Goal: Transaction & Acquisition: Purchase product/service

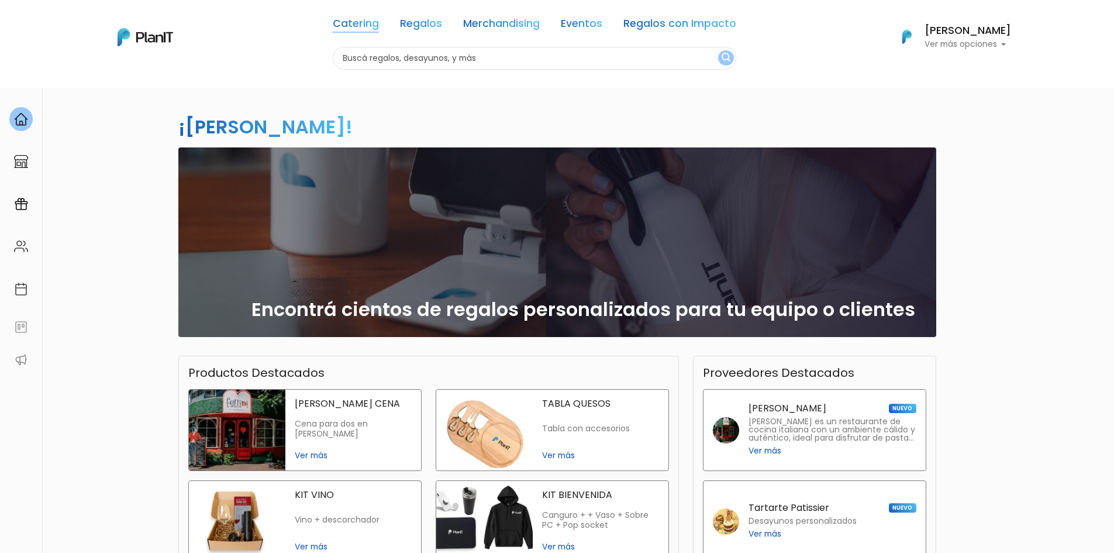
click at [371, 29] on link "Catering" at bounding box center [356, 26] width 46 height 14
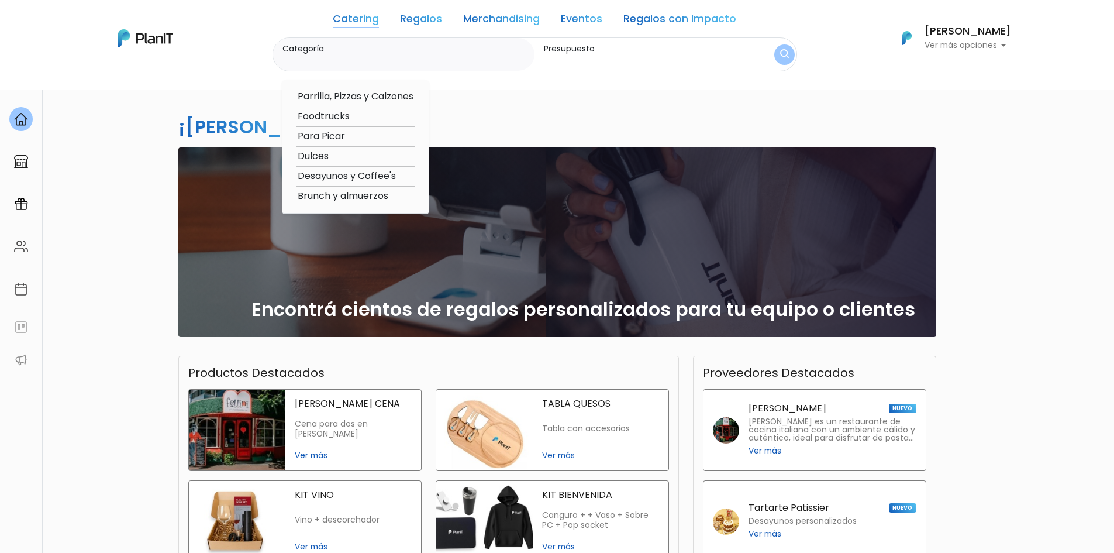
click at [344, 202] on option "Brunch y almuerzos" at bounding box center [356, 196] width 118 height 15
type input "Brunch y almuerzos"
type input "$0 - $1000"
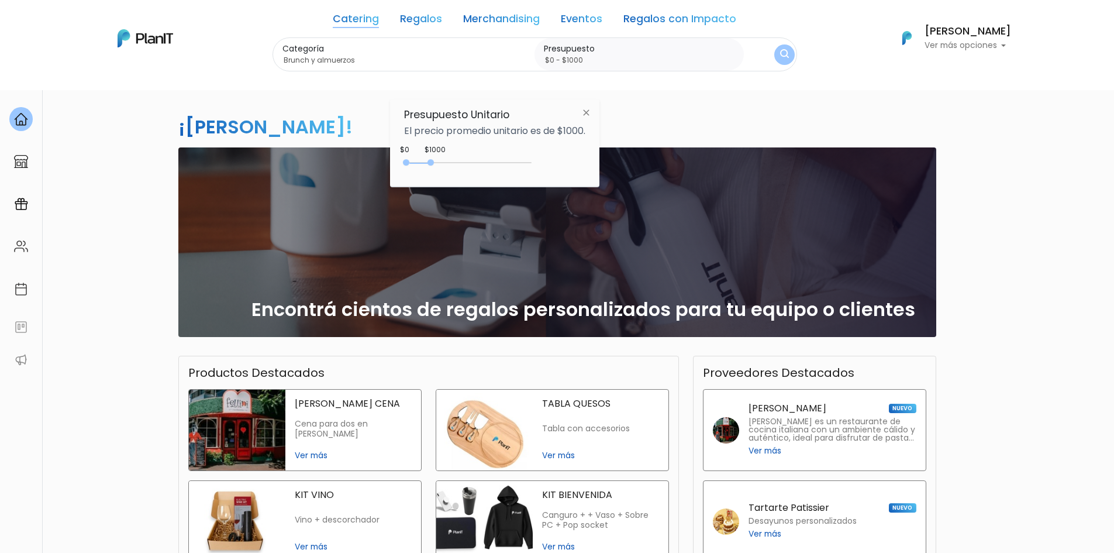
click at [784, 49] on img "submit" at bounding box center [784, 54] width 9 height 11
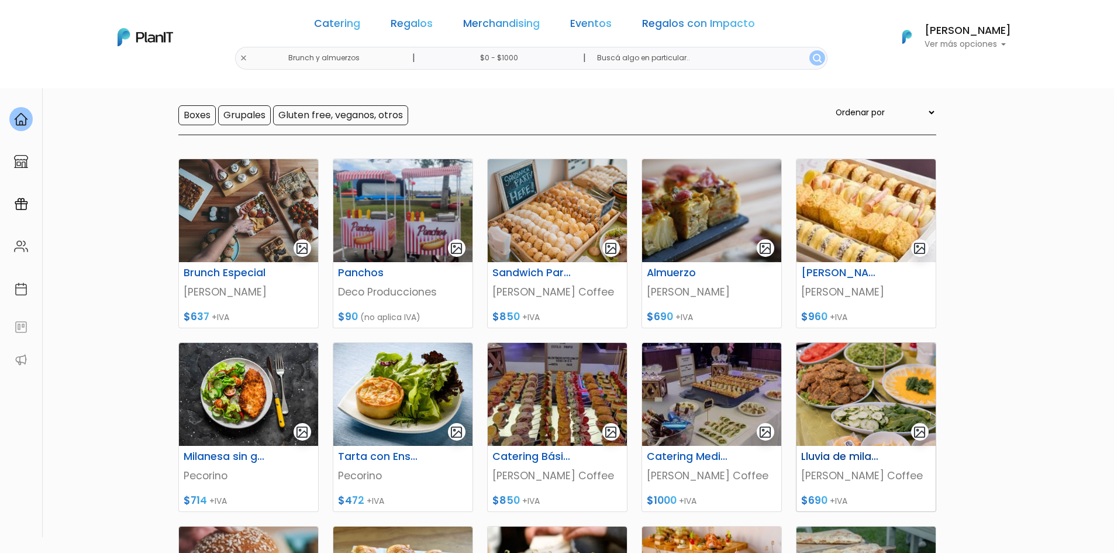
scroll to position [117, 0]
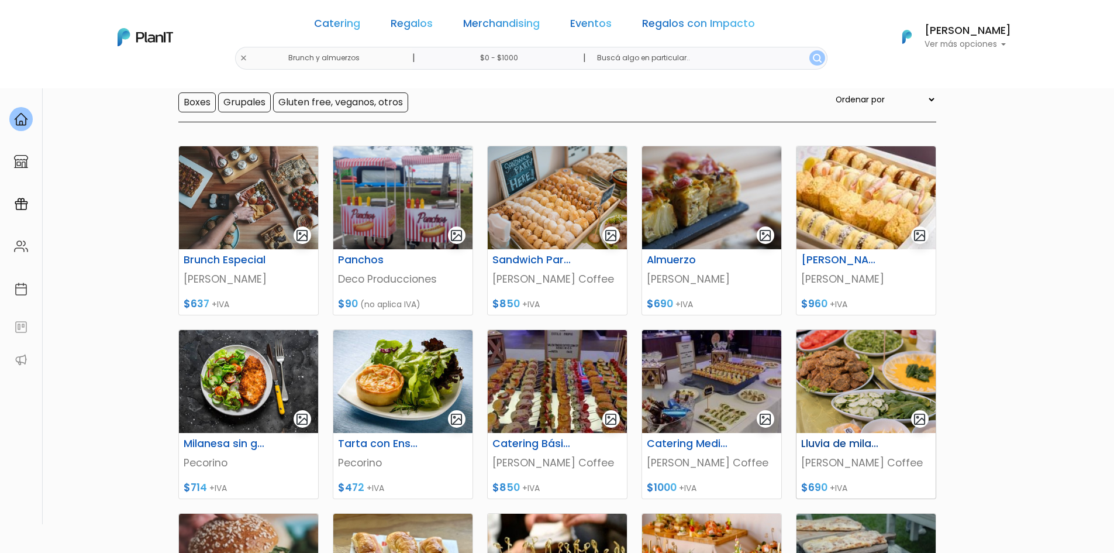
click at [876, 388] on img at bounding box center [866, 381] width 139 height 103
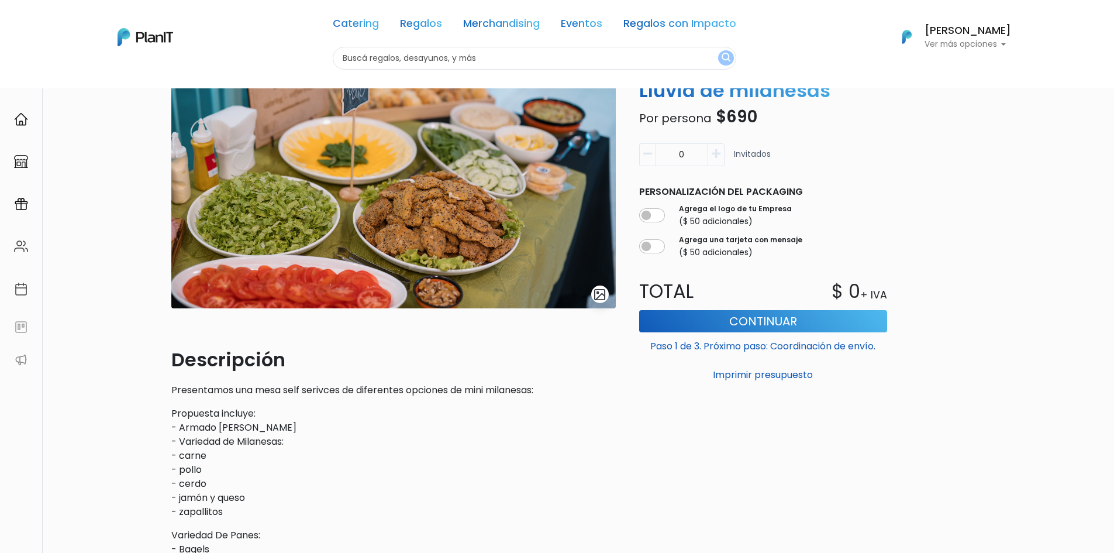
scroll to position [234, 0]
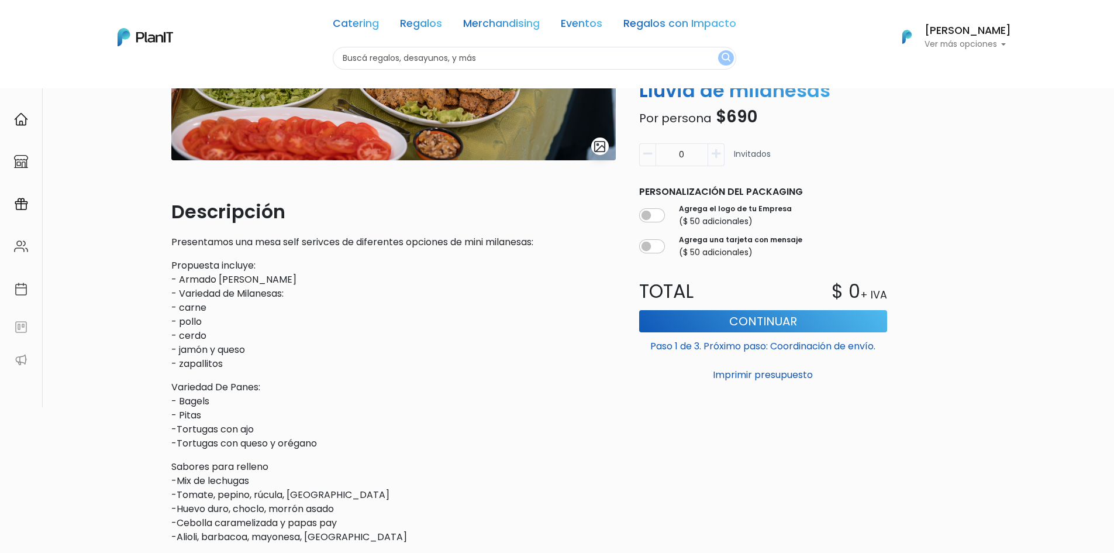
drag, startPoint x: 171, startPoint y: 280, endPoint x: 322, endPoint y: 360, distance: 171.1
click at [322, 360] on p "Propuesta incluye: - Armado [PERSON_NAME] - Variedad de Milanesas: - carne - po…" at bounding box center [393, 315] width 445 height 112
click at [321, 360] on p "Propuesta incluye: - Armado [PERSON_NAME] - Variedad de Milanesas: - carne - po…" at bounding box center [393, 315] width 445 height 112
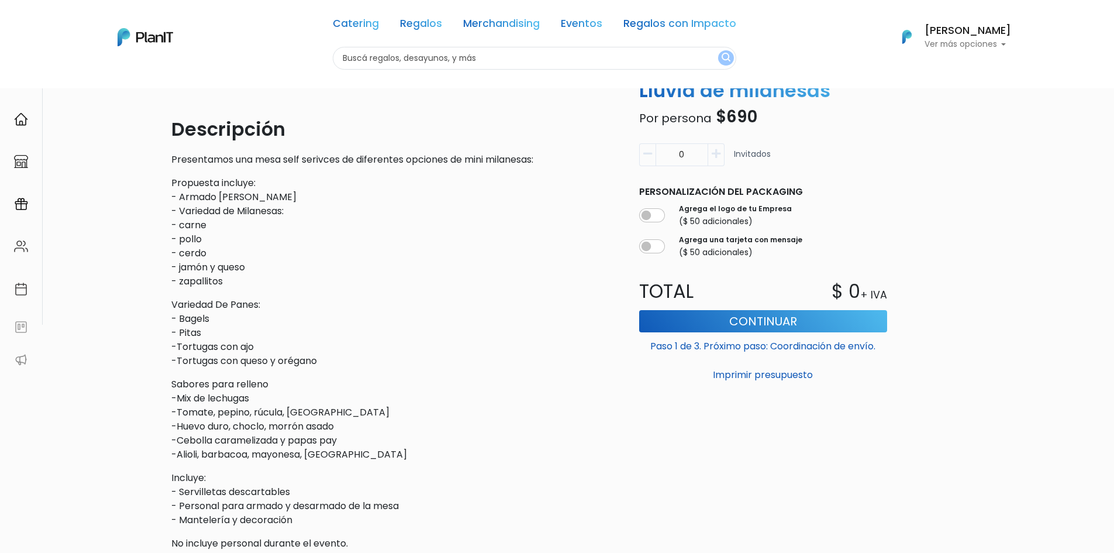
scroll to position [351, 0]
